Goal: Task Accomplishment & Management: Use online tool/utility

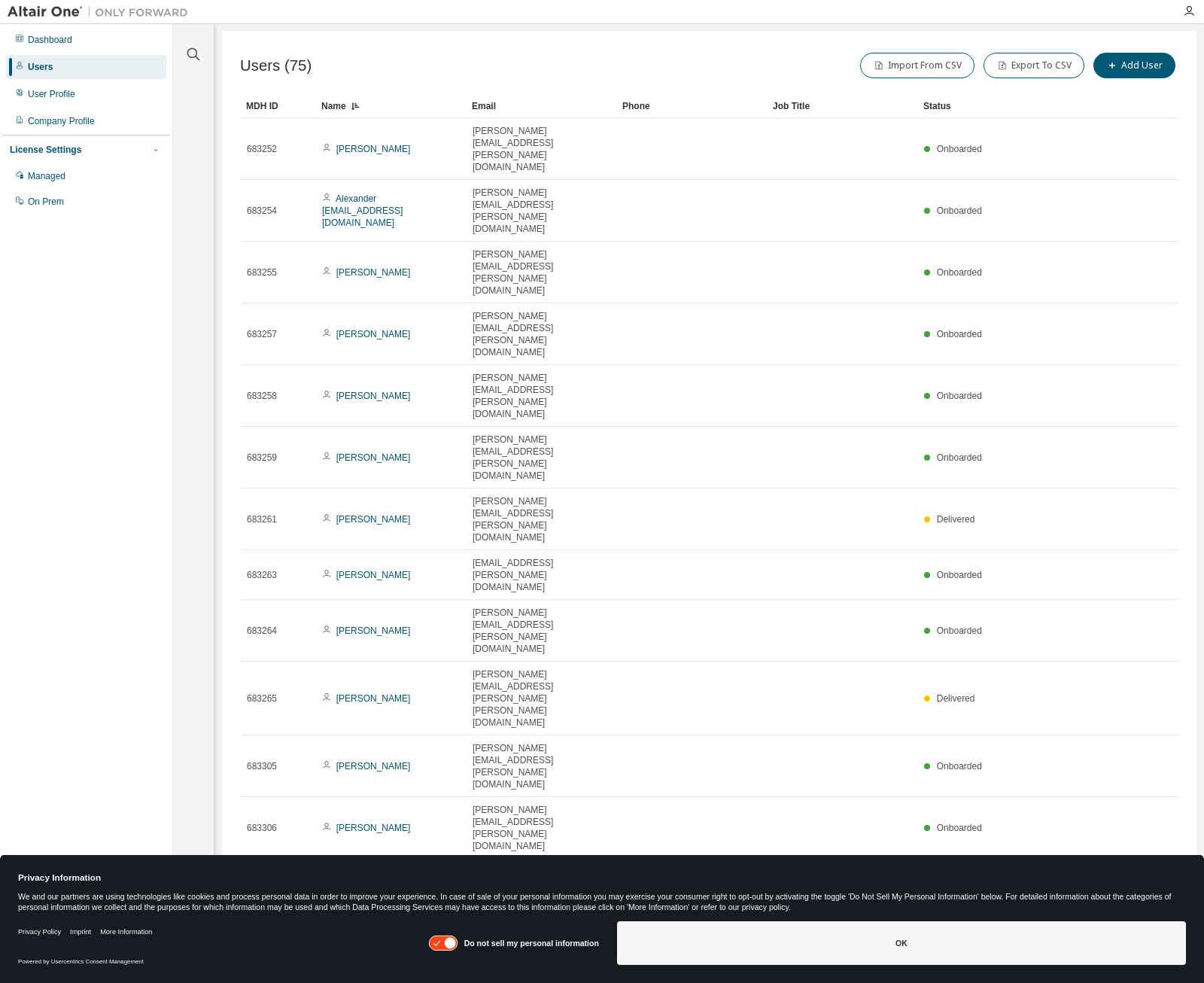
scroll to position [452, 0]
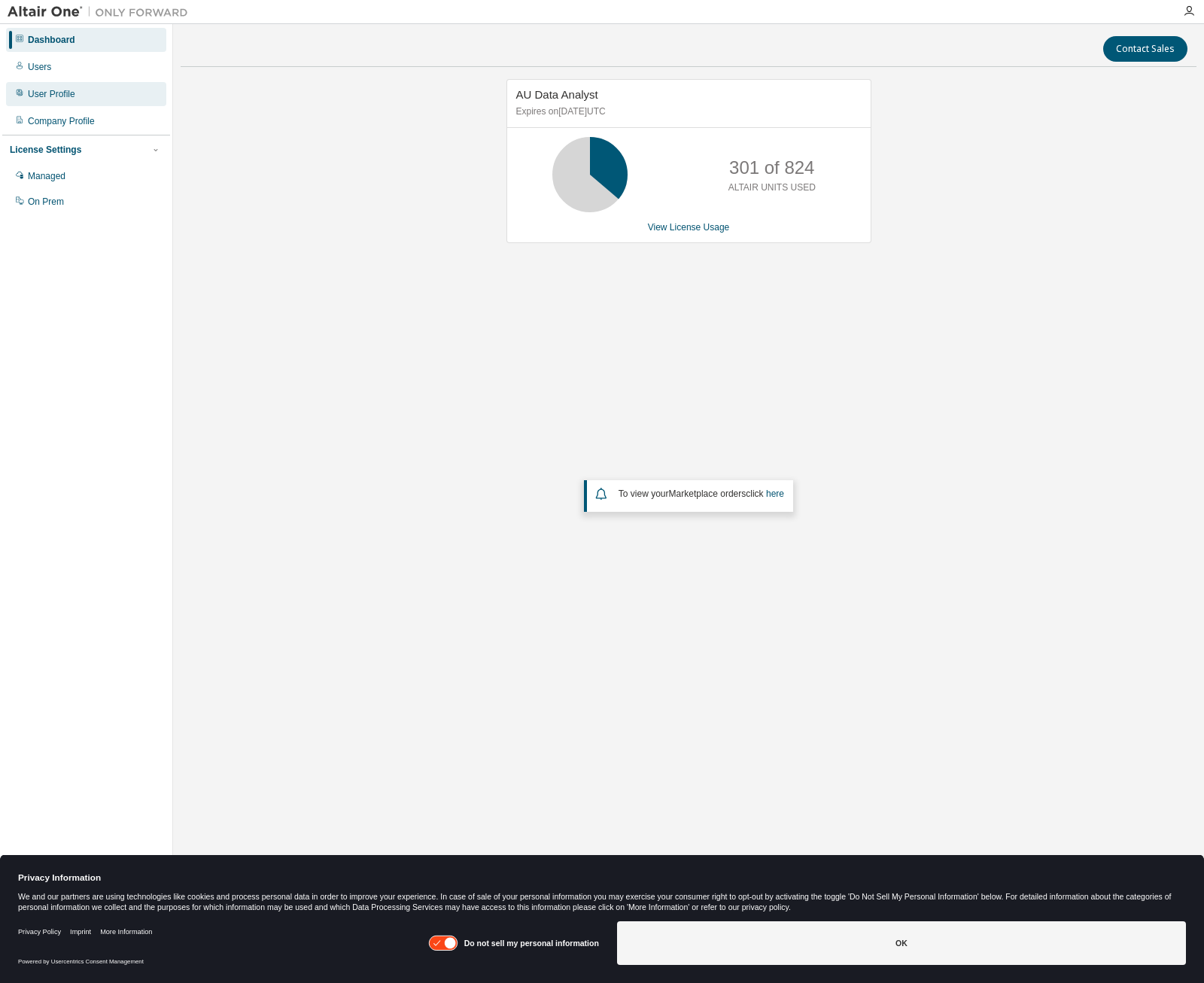
click at [54, 96] on div "User Profile" at bounding box center [52, 94] width 48 height 12
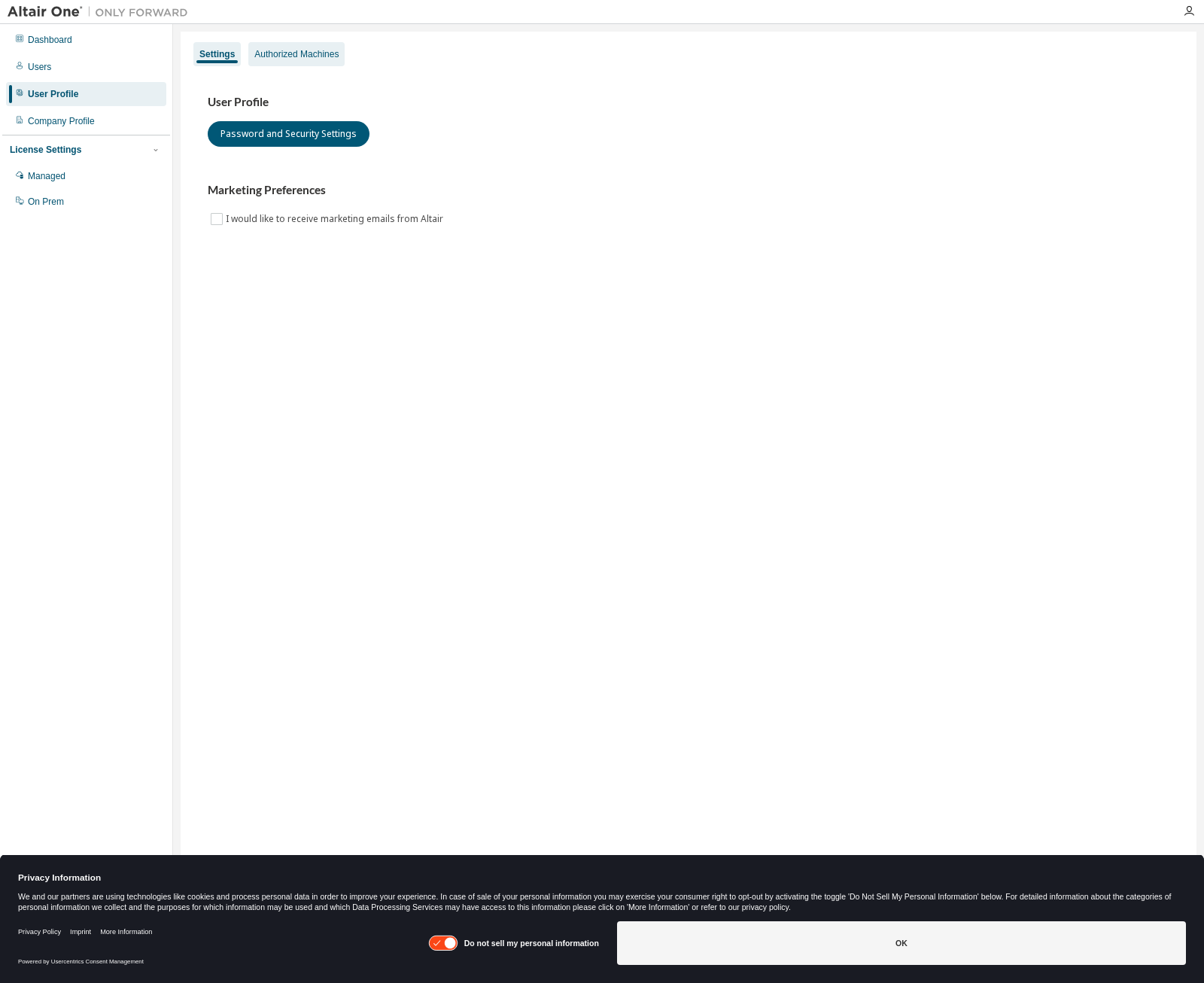
click at [310, 55] on div "Authorized Machines" at bounding box center [297, 54] width 84 height 12
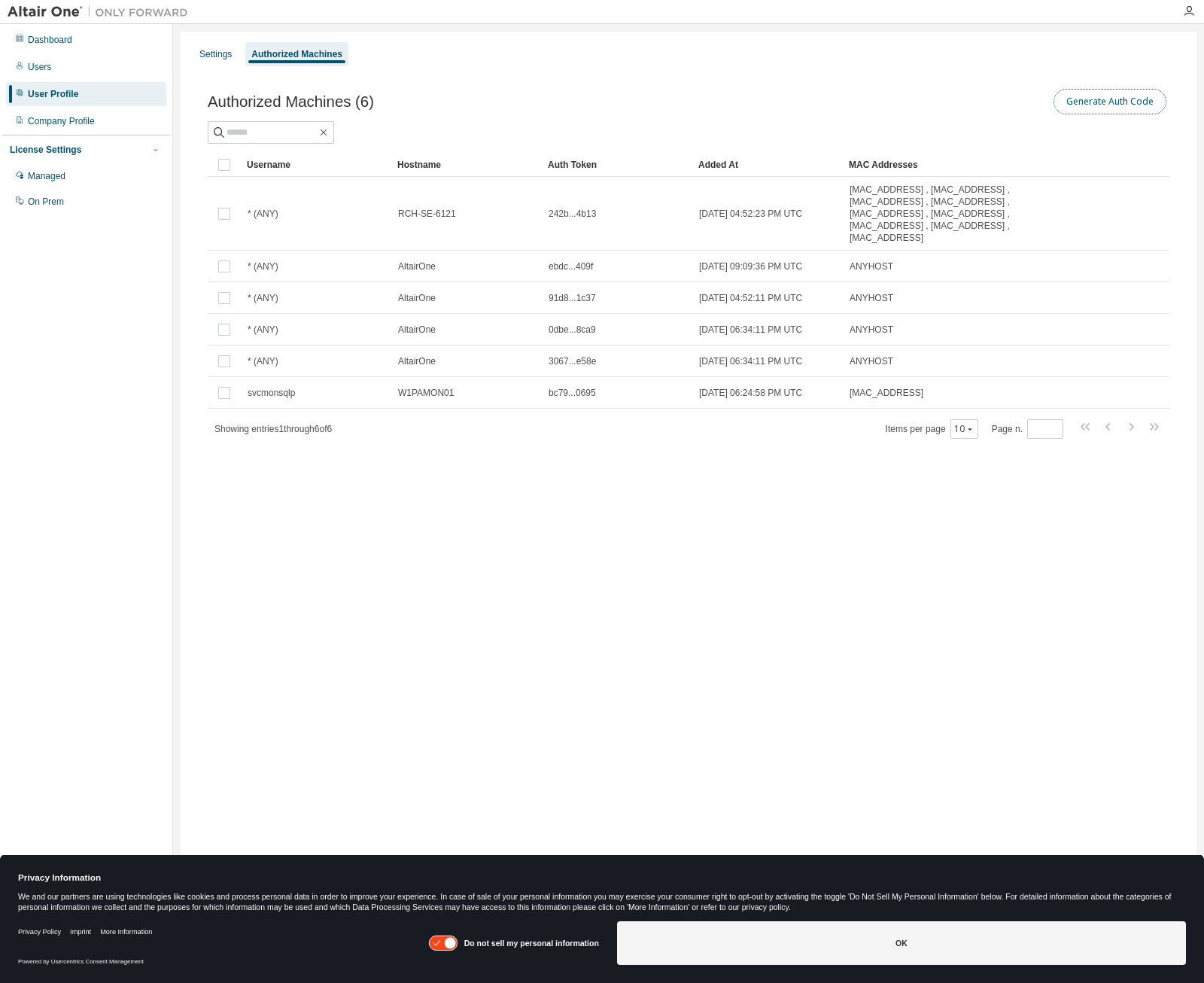
click at [1114, 103] on button "Generate Auth Code" at bounding box center [1110, 102] width 113 height 25
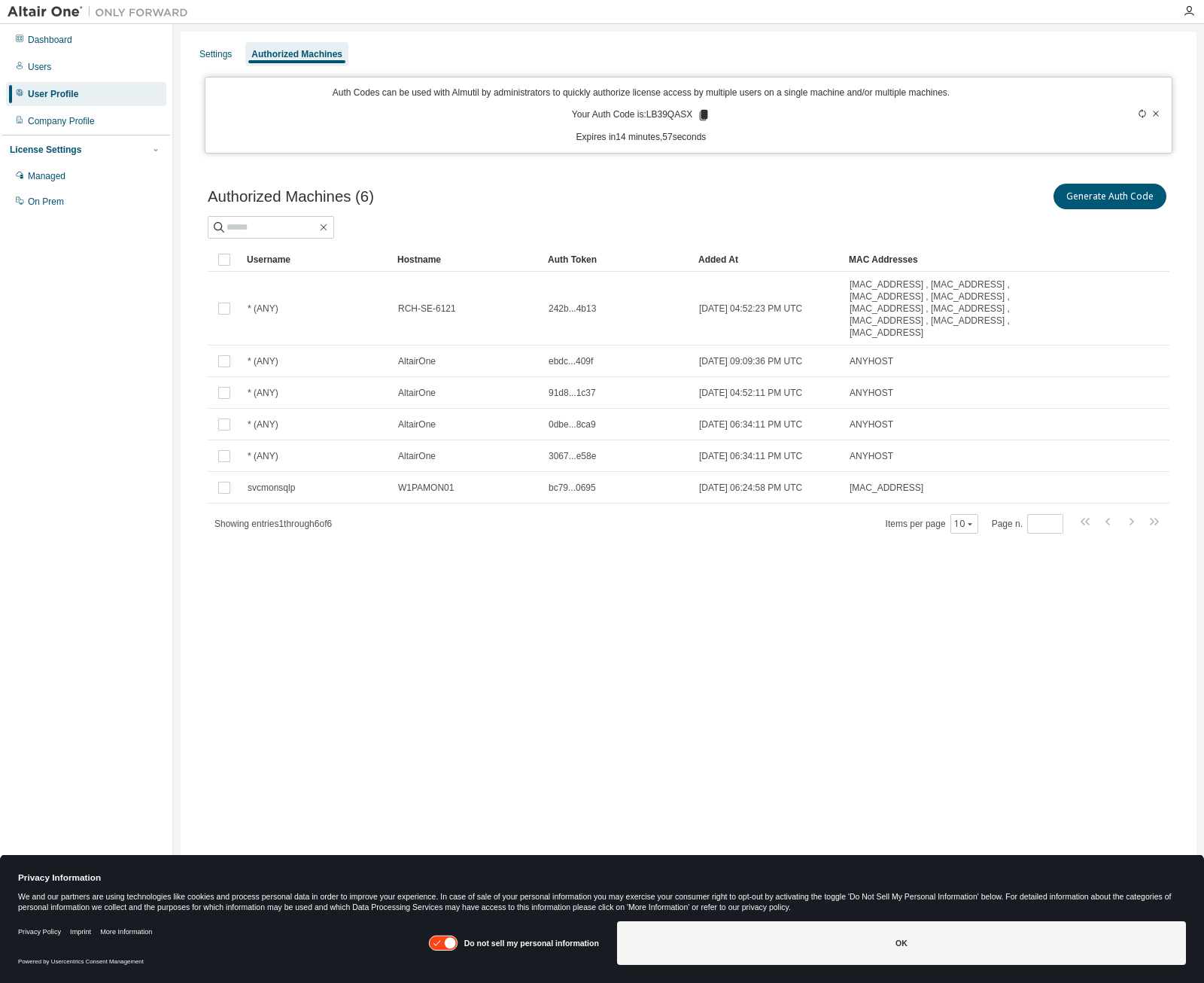
click at [672, 111] on p "Your Auth Code is: LB39QASX" at bounding box center [641, 115] width 138 height 14
copy p "LB39QASX"
